Goal: Find specific page/section: Find specific page/section

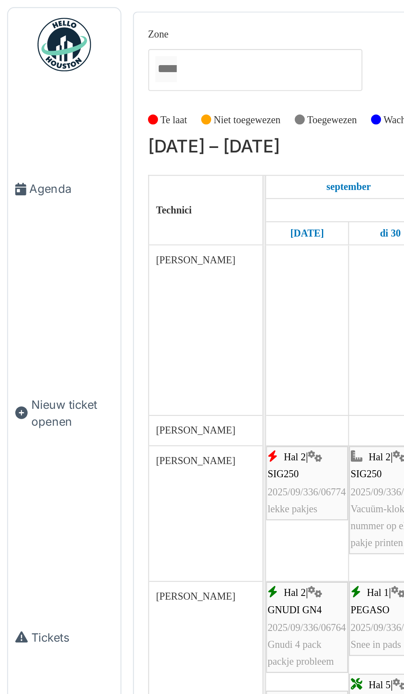
click at [23, 91] on span "Agenda" at bounding box center [33, 87] width 39 height 8
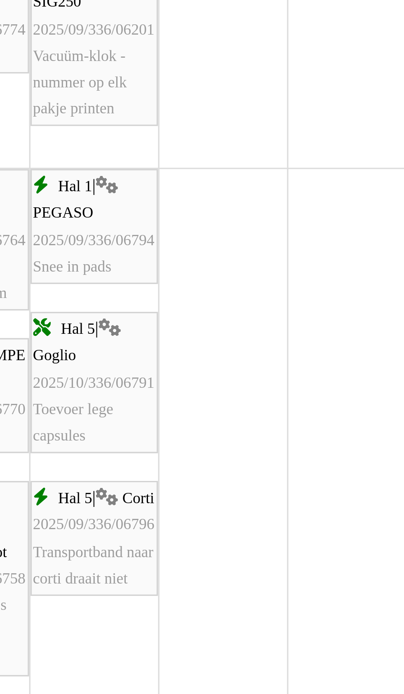
scroll to position [68, 0]
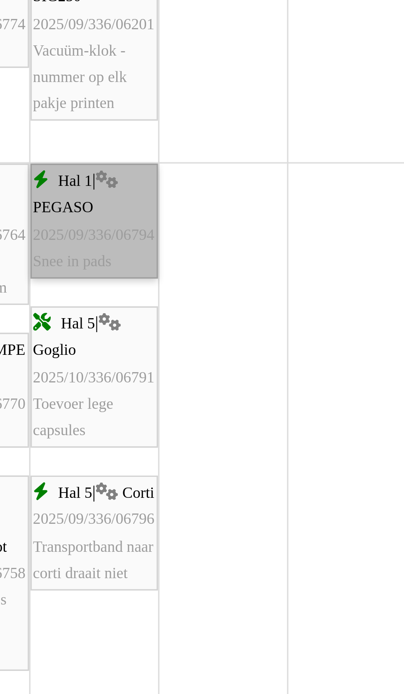
click at [174, 225] on link "Hal 1 | PEGASO 2025/09/336/06794 Snee in pads" at bounding box center [180, 217] width 38 height 34
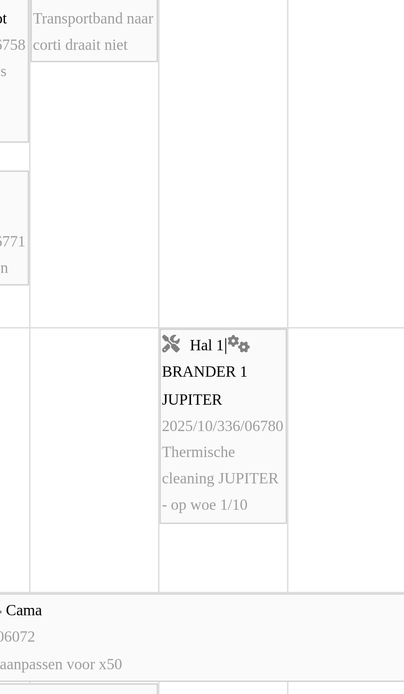
scroll to position [0, 0]
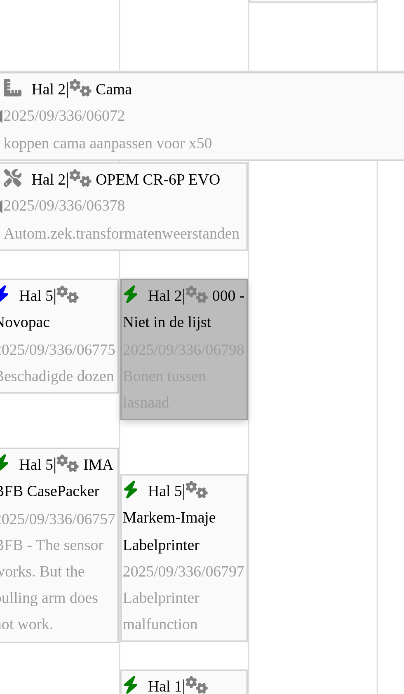
click at [182, 275] on link "Hal 2 | 000 - Niet in de lijst 2025/09/336/06798 Bonen tussen lasnaad" at bounding box center [180, 255] width 38 height 42
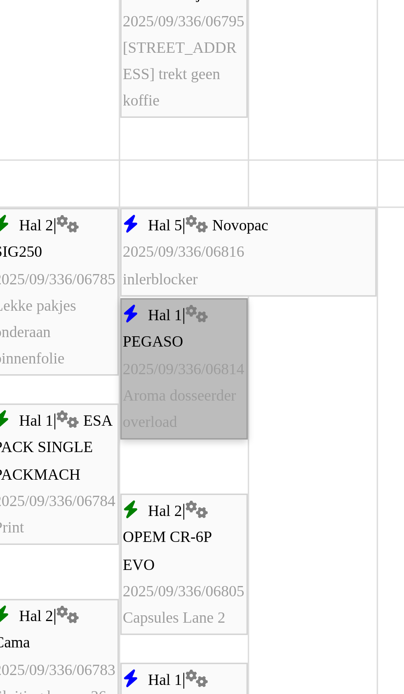
click at [177, 272] on link "Hal 1 | PEGASO 2025/09/336/06814 Aroma dosseerder overload" at bounding box center [180, 261] width 38 height 42
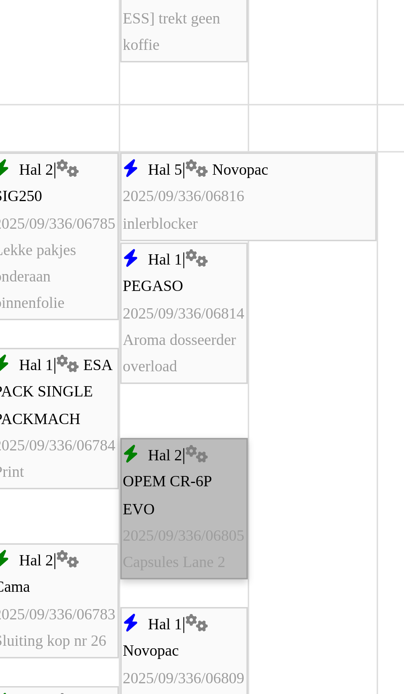
click at [189, 318] on link "Hal 2 | OPEM CR-6P EVO 2025/09/336/06805 Capsules Lane 2" at bounding box center [180, 303] width 38 height 42
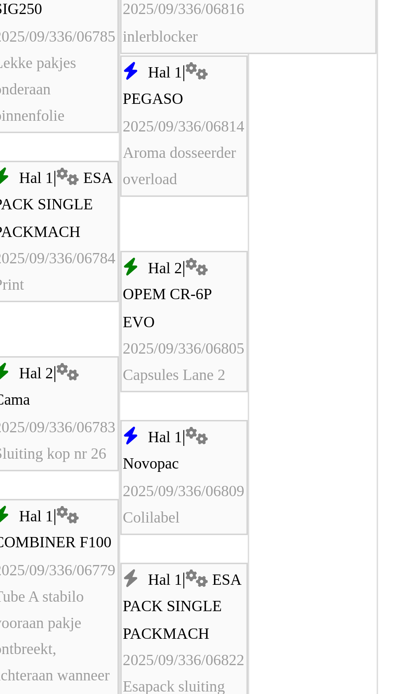
scroll to position [1116, 0]
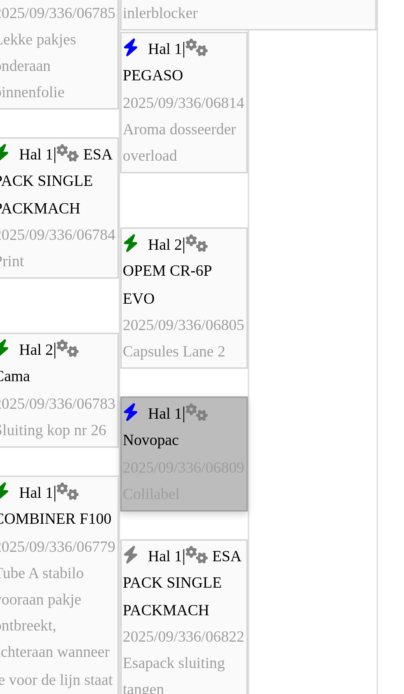
click at [184, 293] on link "Hal 1 | Novopac 2025/09/336/06809 Colilabel" at bounding box center [180, 286] width 38 height 34
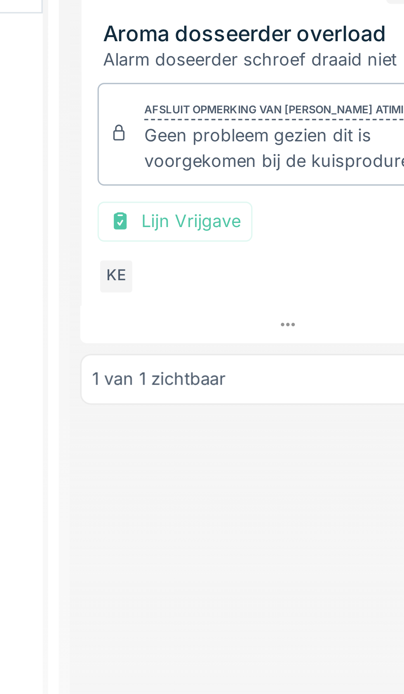
scroll to position [1, 0]
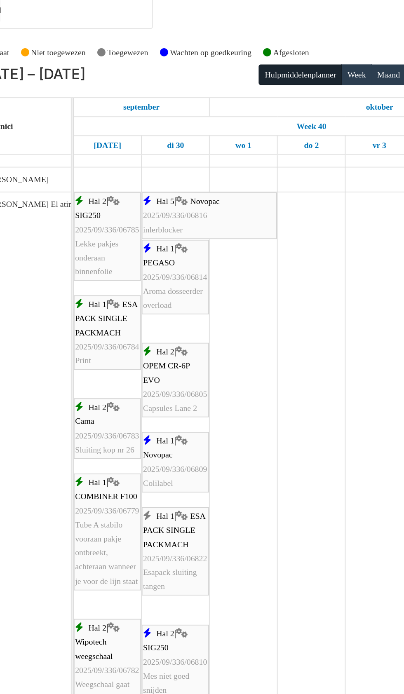
scroll to position [1116, 0]
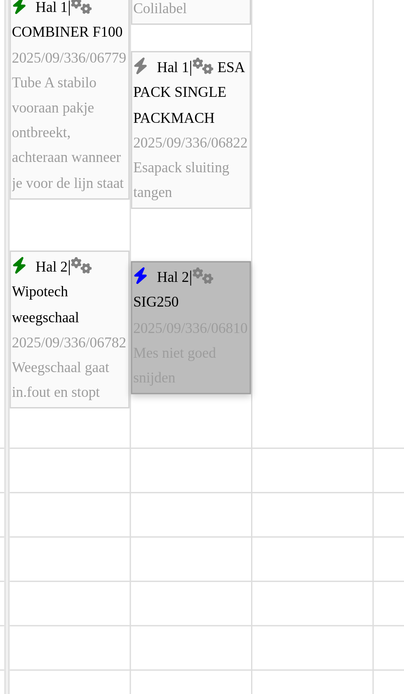
click at [181, 480] on link "Hal 2 | SIG250 2025/09/336/06810 Mes niet goed snijden" at bounding box center [180, 475] width 38 height 42
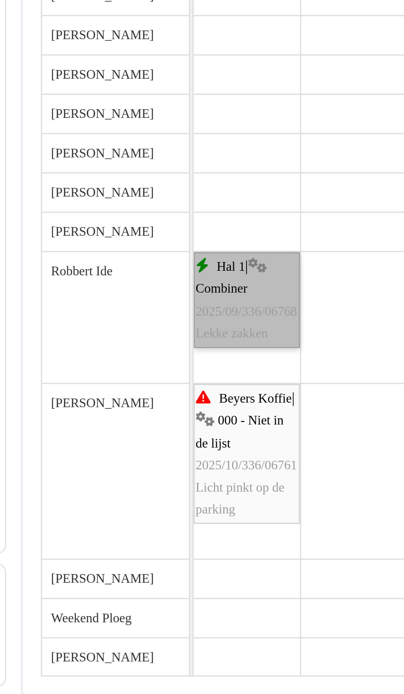
click at [140, 558] on link "Hal 1 | Combiner 2025/09/336/06768 Lekke zakken" at bounding box center [142, 553] width 38 height 34
